Goal: Check status: Check status

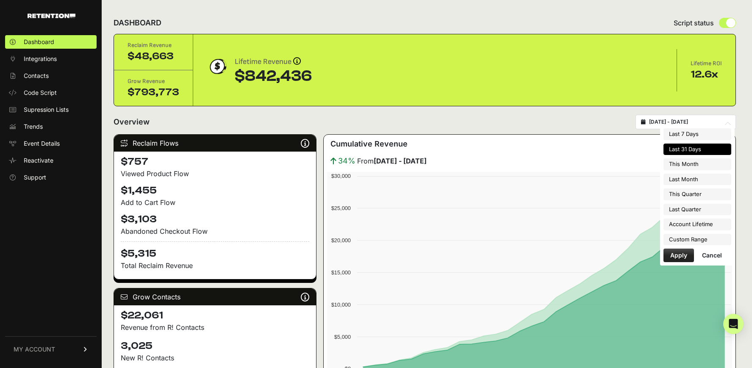
click at [672, 121] on input "2025-08-09 - 2025-09-08" at bounding box center [689, 122] width 81 height 7
click at [683, 235] on li "Custom Range" at bounding box center [697, 240] width 68 height 12
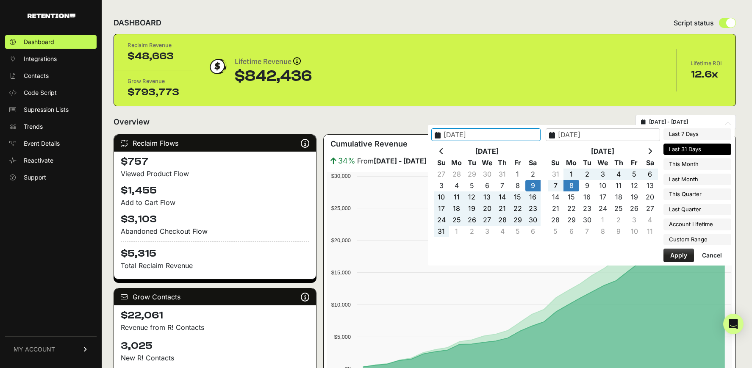
type input "2025-04-01"
type input "2025-06-30"
type input "2025-08-09"
type input "2025-09-08"
type input "2025-08-01"
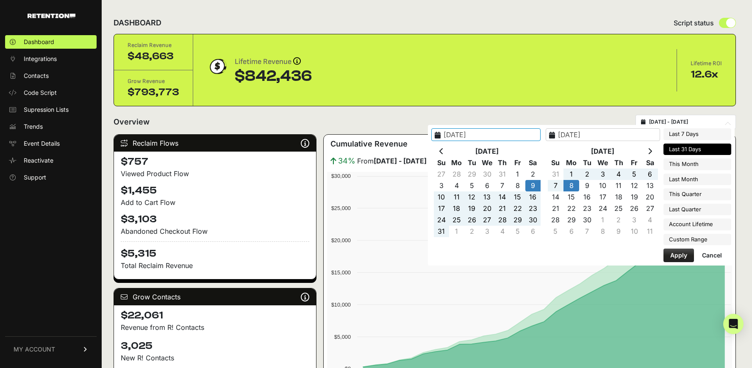
type input "2025-08-31"
type input "2025-08-09"
type input "2025-09-08"
type input "2025-09-01"
type input "2025-09-30"
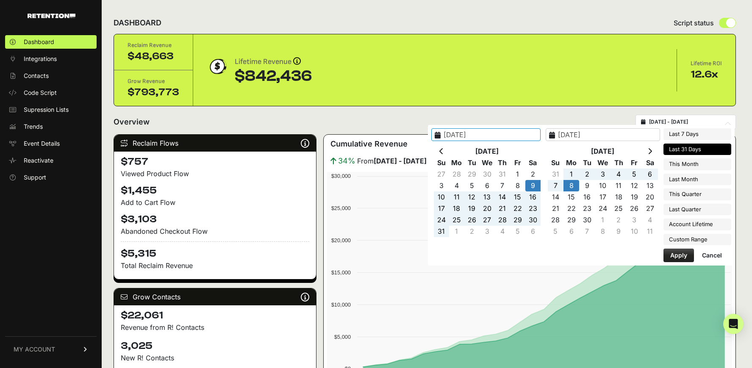
type input "2025-08-09"
type input "2025-09-08"
type input "2025-08-31"
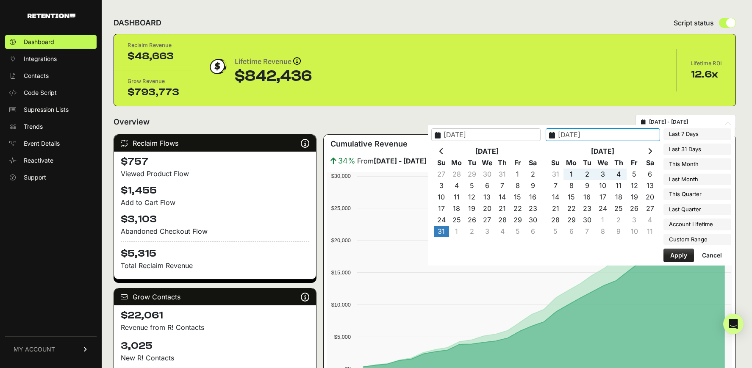
type input "2025-09-06"
type input "2025-08-01"
type input "2025-08-31"
type input "2025-09-06"
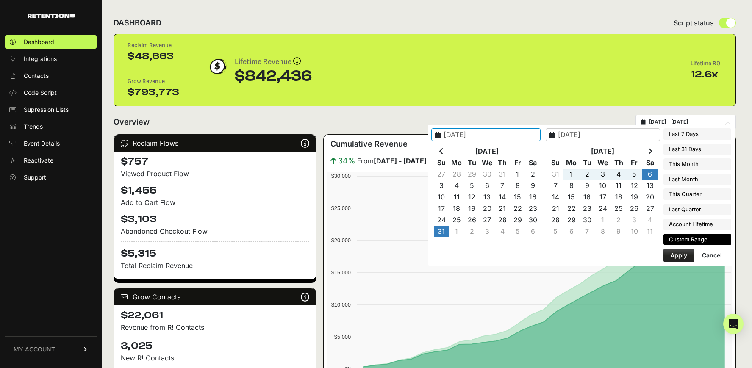
type input "2025-08-31"
click at [676, 251] on button "Apply" at bounding box center [678, 256] width 31 height 14
type input "[DATE] - [DATE]"
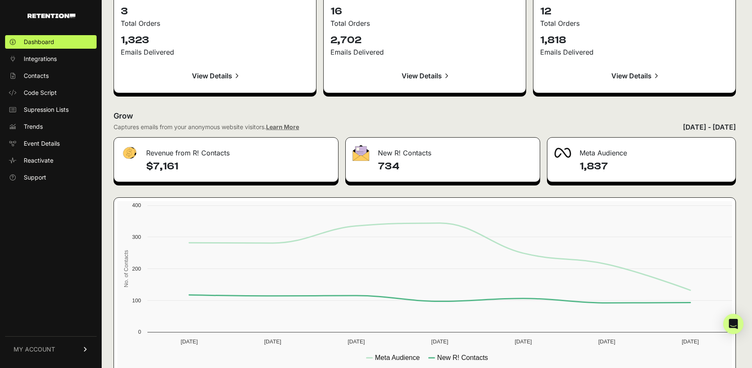
scroll to position [936, 0]
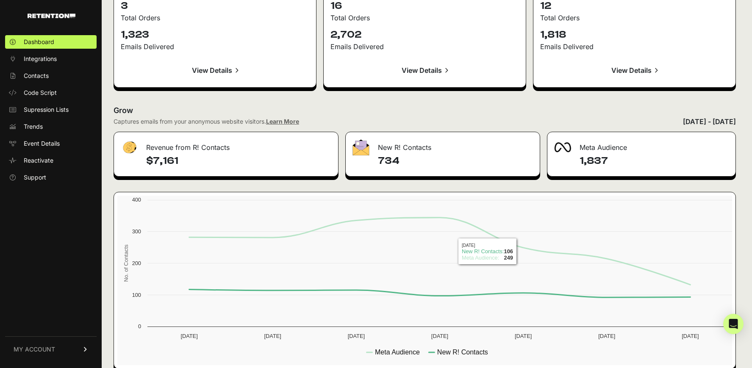
click at [161, 159] on h4 "$7,161" at bounding box center [238, 161] width 185 height 14
copy h4 "7,161"
